Goal: Task Accomplishment & Management: Manage account settings

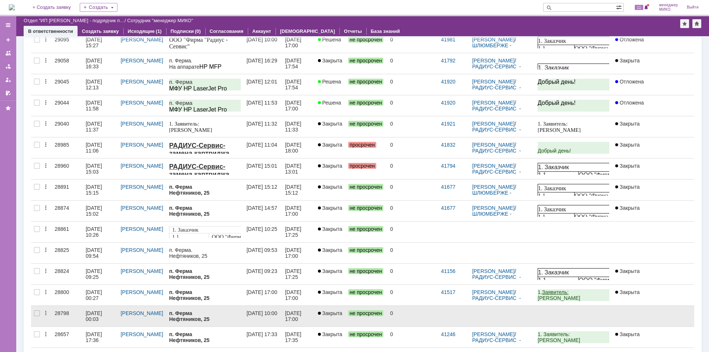
click at [62, 312] on div "28798" at bounding box center [67, 313] width 25 height 6
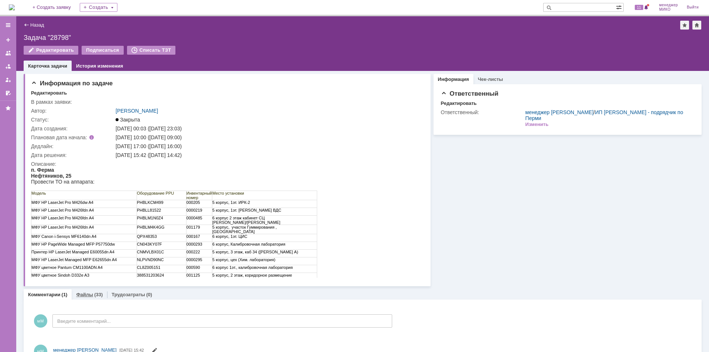
click at [85, 296] on link "Файлы" at bounding box center [84, 295] width 17 height 6
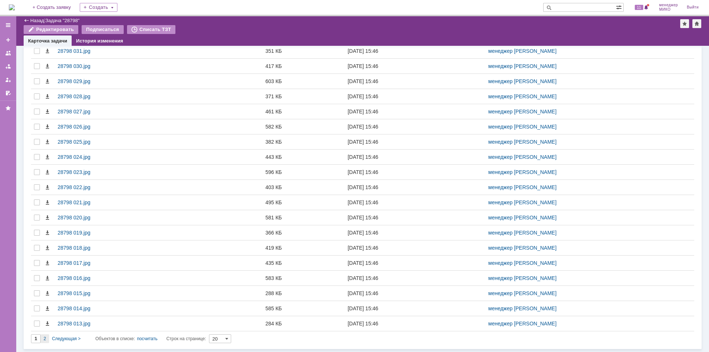
click at [45, 340] on span "2" at bounding box center [45, 338] width 3 height 5
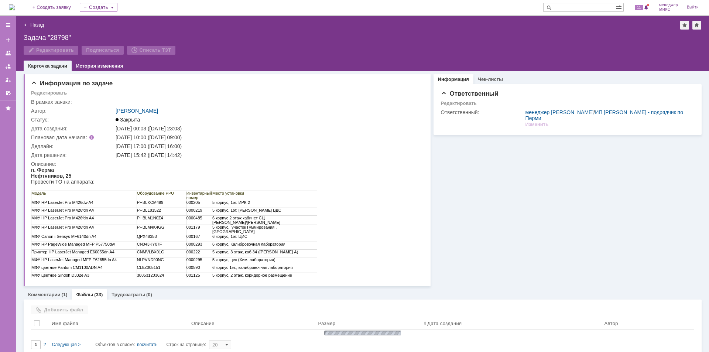
type input "2"
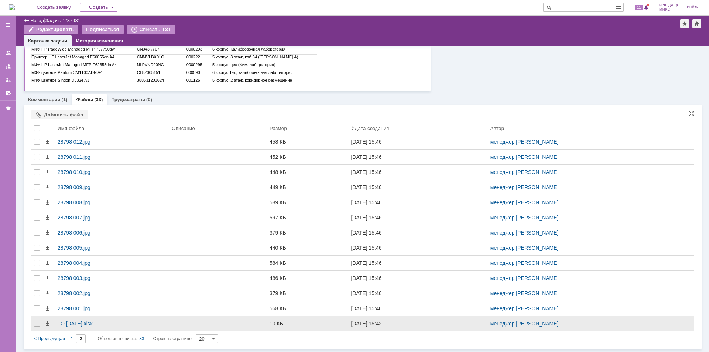
click at [66, 324] on div "ТО [DATE].xlsx" at bounding box center [112, 323] width 108 height 6
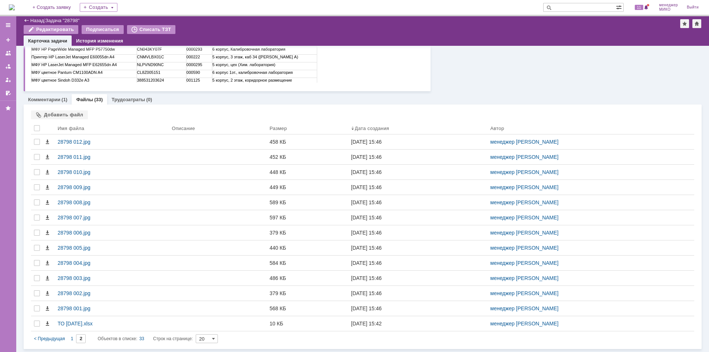
click at [29, 20] on div "Назад" at bounding box center [34, 21] width 20 height 6
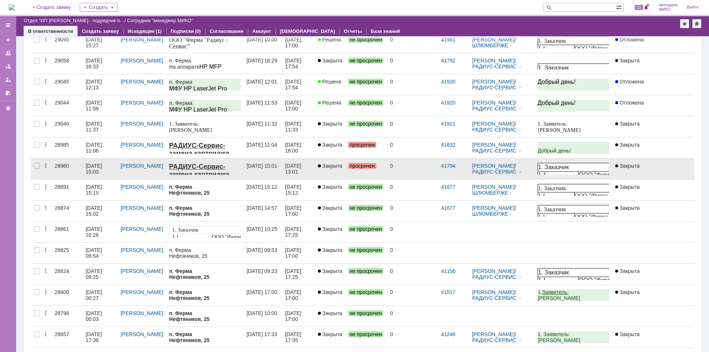
click at [61, 167] on div "28960" at bounding box center [67, 166] width 25 height 6
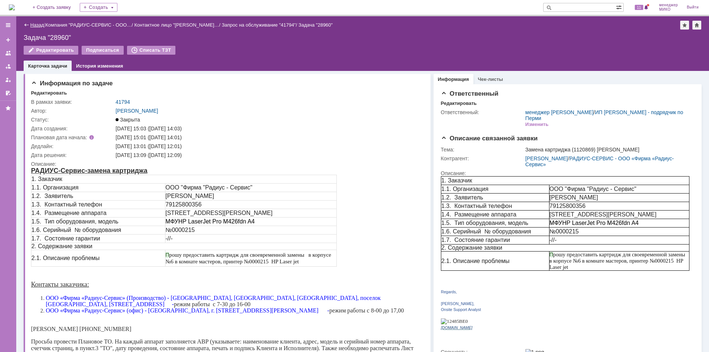
click at [31, 24] on link "Назад" at bounding box center [37, 25] width 14 height 6
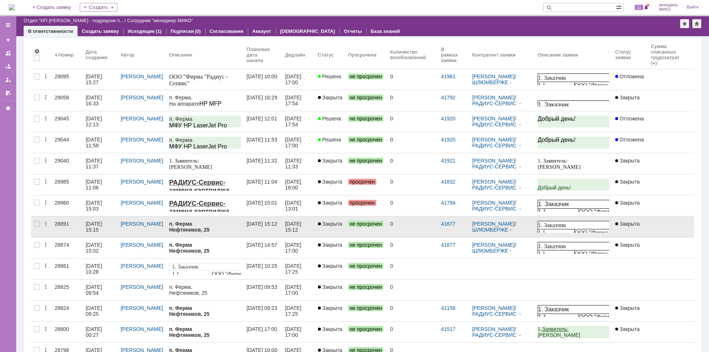
click at [66, 225] on div "28891" at bounding box center [67, 224] width 25 height 6
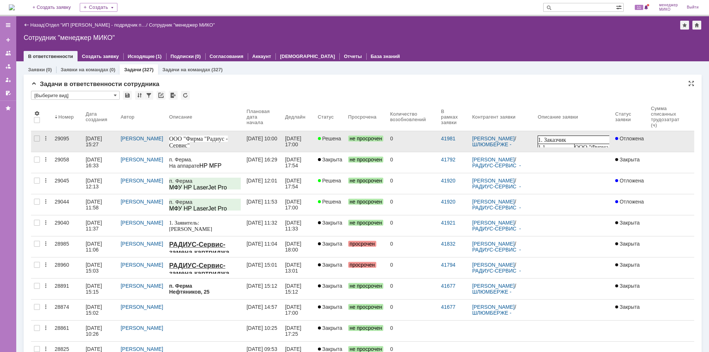
click at [65, 140] on div "29095" at bounding box center [67, 138] width 25 height 6
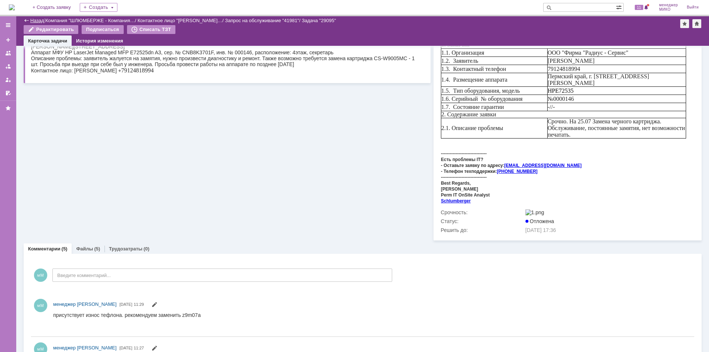
click at [38, 20] on link "Назад" at bounding box center [37, 21] width 14 height 6
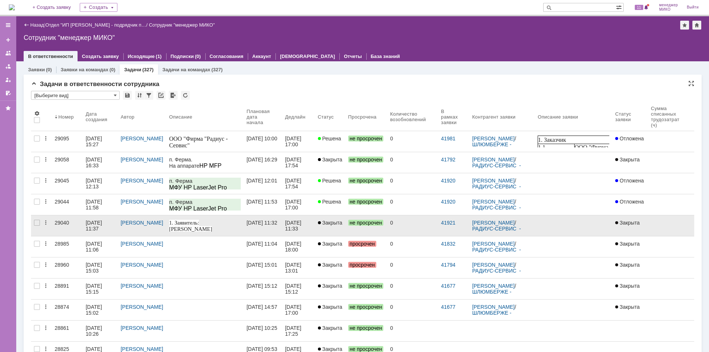
click at [66, 224] on div "29040" at bounding box center [67, 223] width 25 height 6
